Goal: Information Seeking & Learning: Find contact information

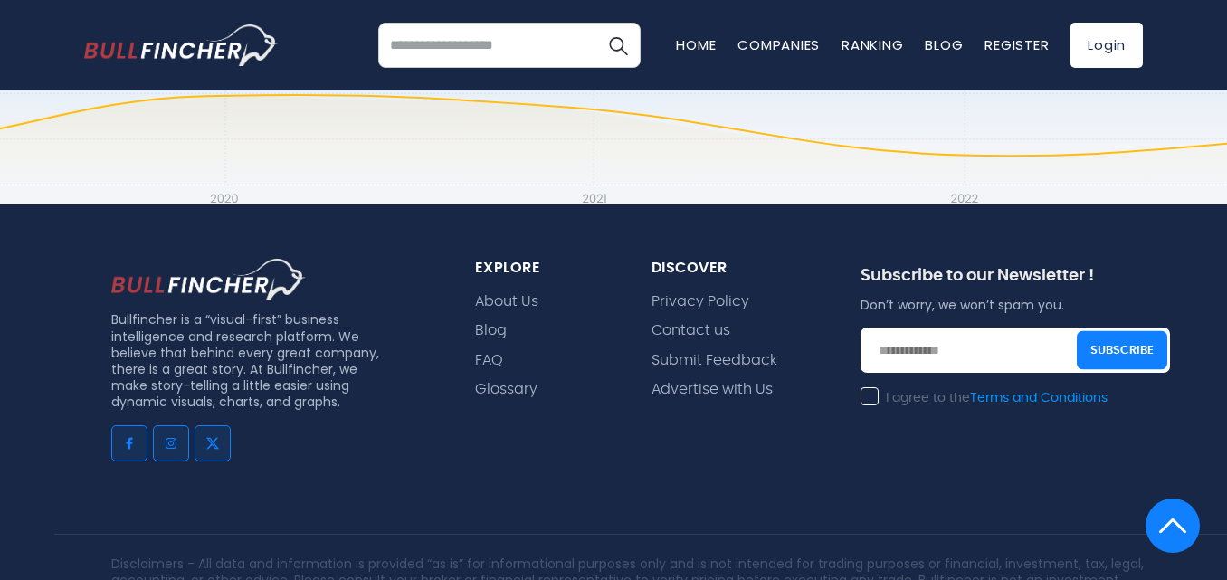
scroll to position [1474, 0]
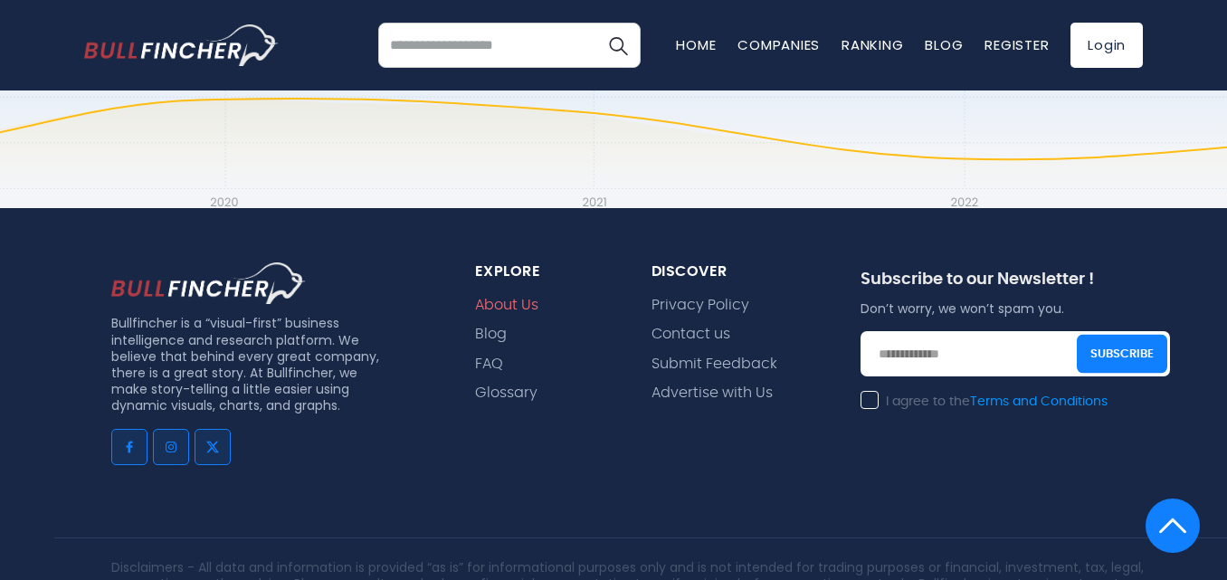
click at [505, 297] on link "About Us" at bounding box center [506, 305] width 63 height 17
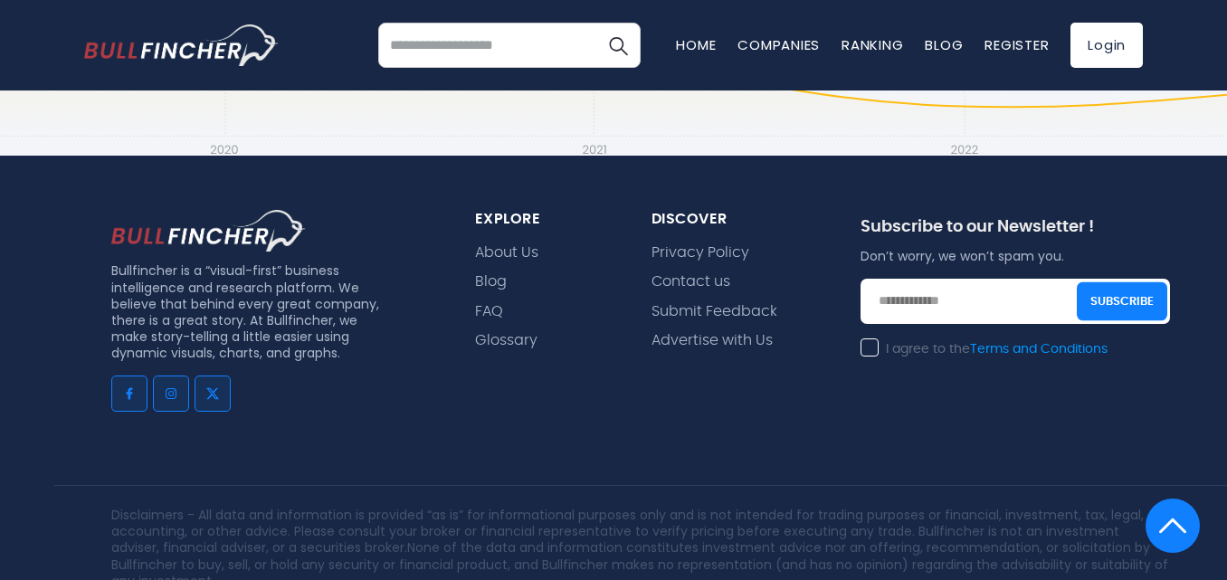
scroll to position [1447, 0]
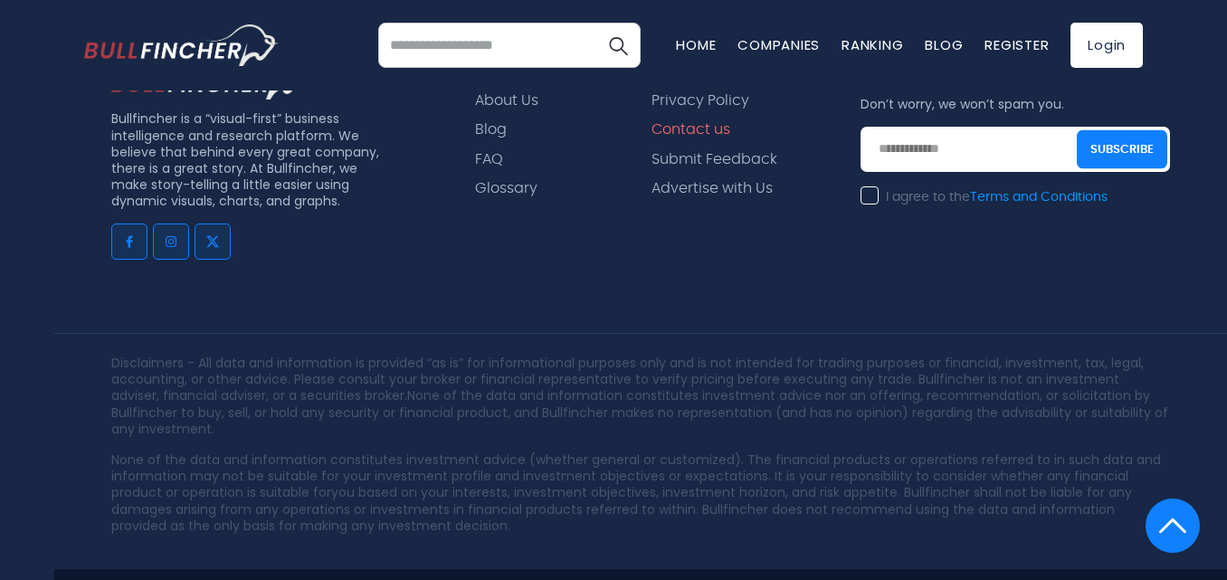
click at [697, 124] on link "Contact us" at bounding box center [690, 129] width 79 height 17
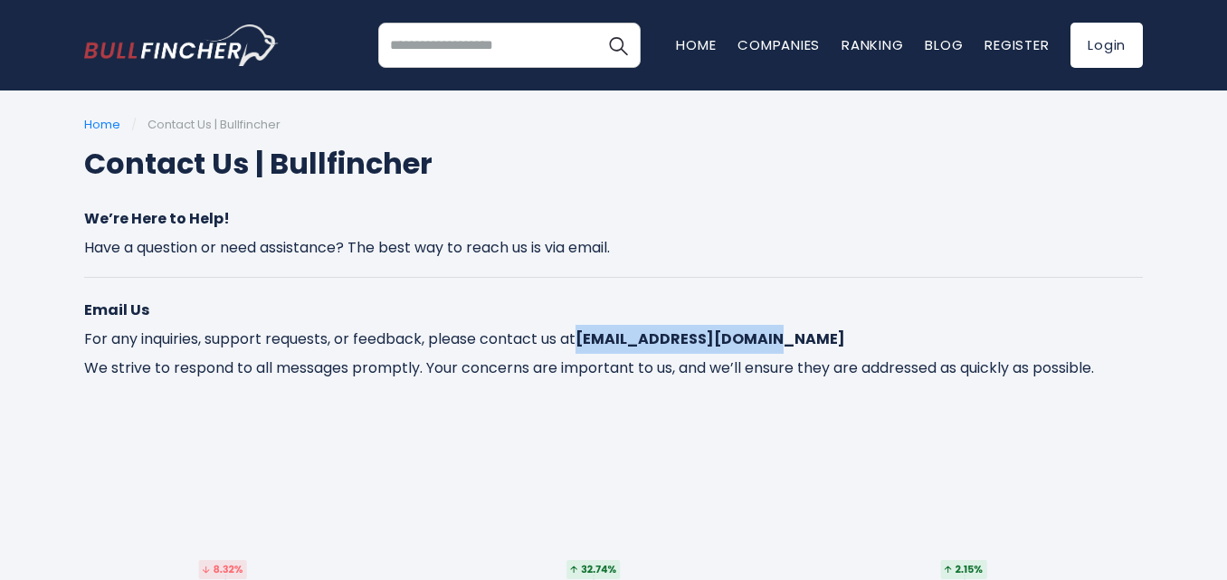
drag, startPoint x: 808, startPoint y: 362, endPoint x: 630, endPoint y: 365, distance: 178.2
click at [619, 364] on p "Email Us For any inquiries, support requests, or feedback, please contact us at…" at bounding box center [613, 339] width 1058 height 87
click at [829, 359] on p "Email Us For any inquiries, support requests, or feedback, please contact us at…" at bounding box center [613, 339] width 1058 height 87
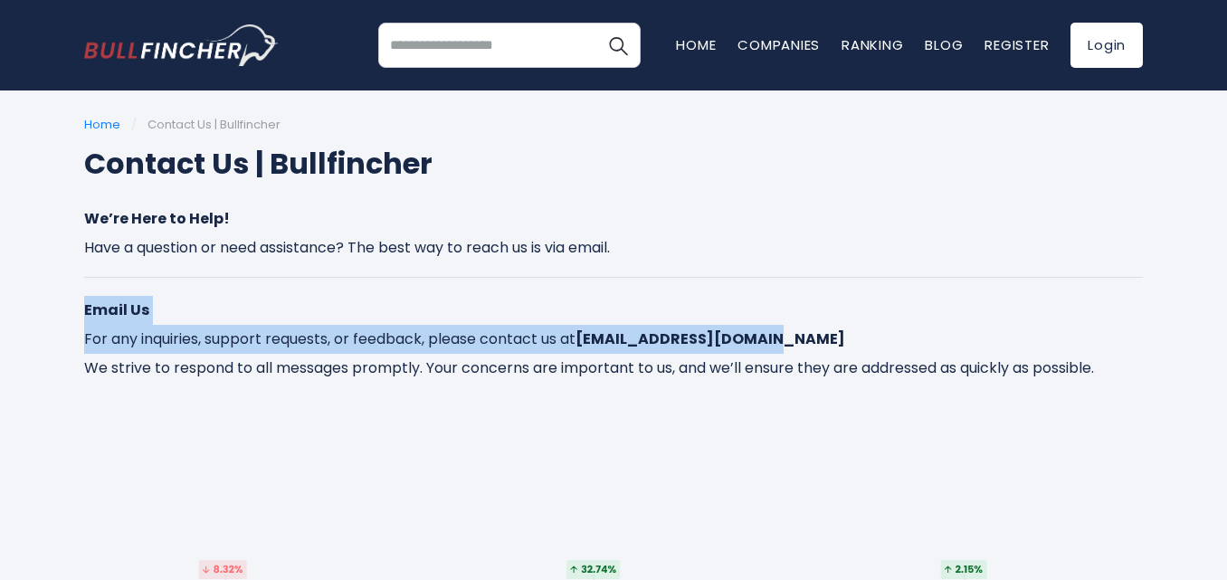
drag, startPoint x: 800, startPoint y: 358, endPoint x: 659, endPoint y: 352, distance: 141.3
click at [659, 352] on p "Email Us For any inquiries, support requests, or feedback, please contact us at…" at bounding box center [613, 339] width 1058 height 87
click at [854, 319] on div "We’re Here to Help! Have a question or need assistance? The best way to reach u…" at bounding box center [613, 293] width 1058 height 178
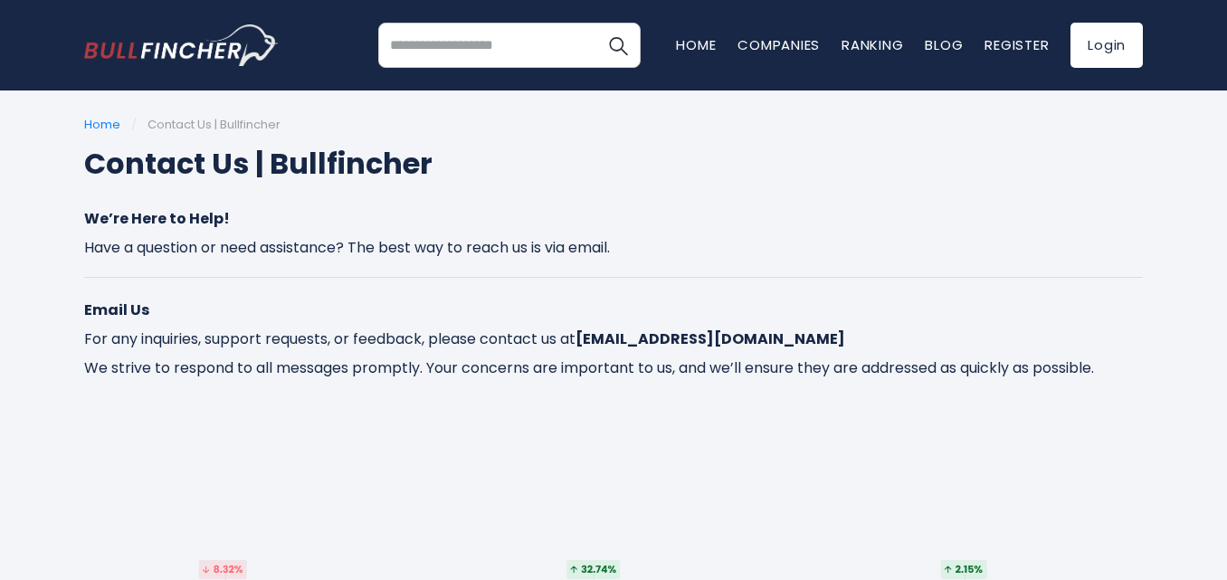
drag, startPoint x: 827, startPoint y: 358, endPoint x: 611, endPoint y: 359, distance: 216.2
click at [611, 362] on p "Email Us For any inquiries, support requests, or feedback, please contact us at…" at bounding box center [613, 339] width 1058 height 87
copy strong "contact@bullfincher.io"
